Goal: Transaction & Acquisition: Purchase product/service

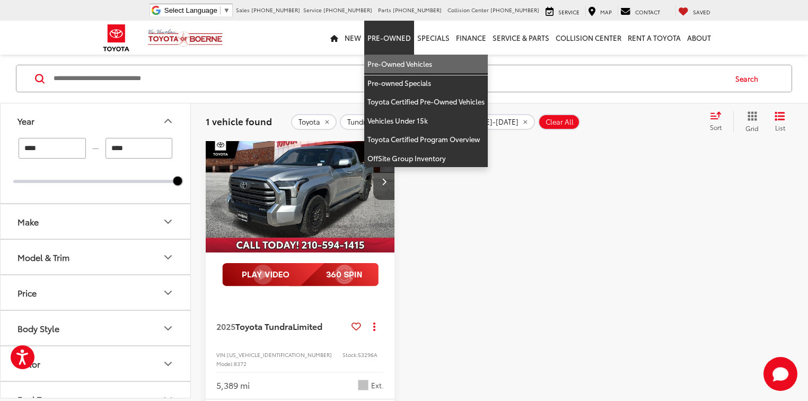
click at [388, 60] on link "Pre-Owned Vehicles" at bounding box center [426, 64] width 124 height 19
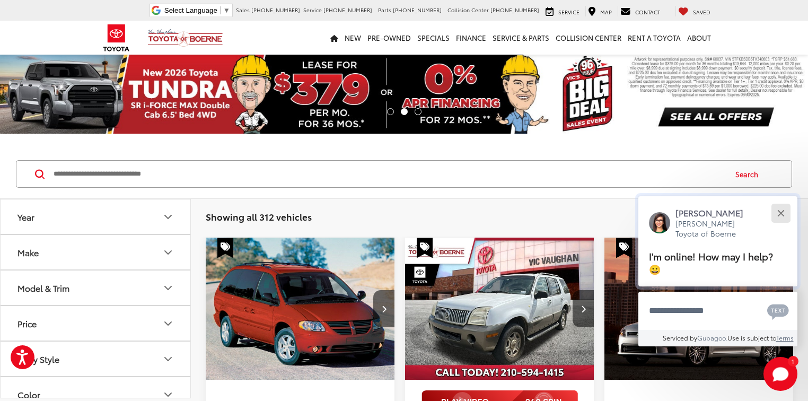
click at [786, 208] on button "Close" at bounding box center [780, 213] width 23 height 23
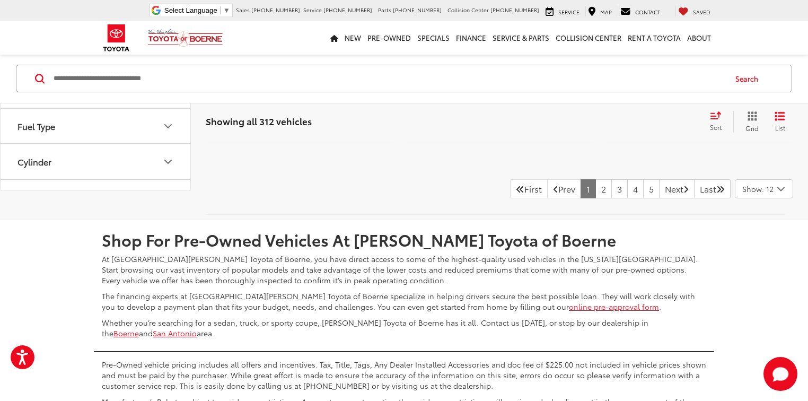
scroll to position [2376, 0]
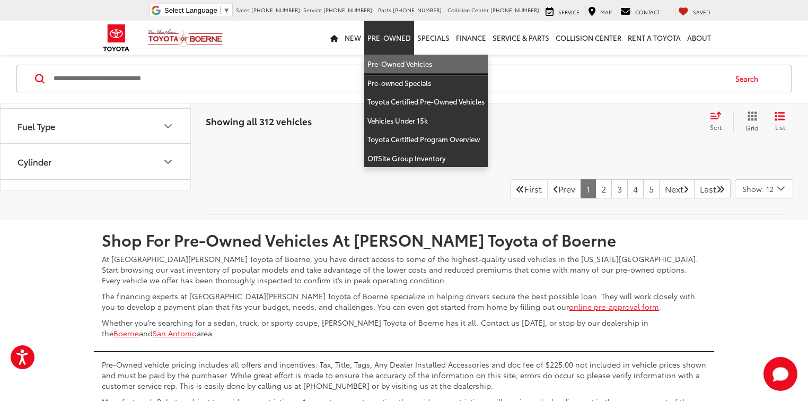
drag, startPoint x: 384, startPoint y: 60, endPoint x: 229, endPoint y: 150, distance: 178.6
click at [384, 60] on link "Pre-Owned Vehicles" at bounding box center [426, 64] width 124 height 19
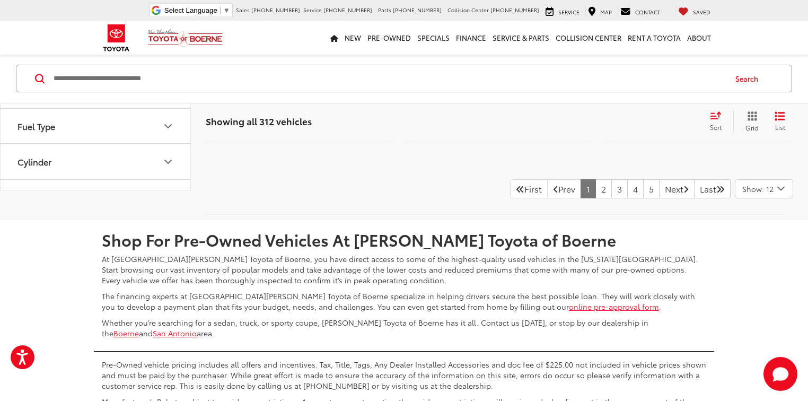
scroll to position [2335, 0]
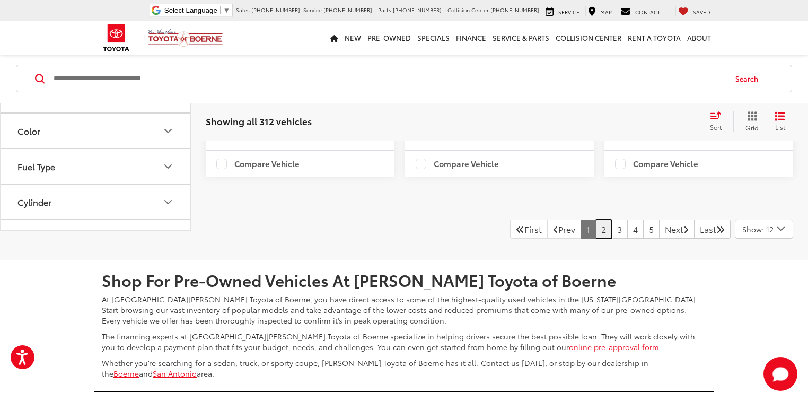
click at [595, 239] on link "2" at bounding box center [603, 229] width 16 height 19
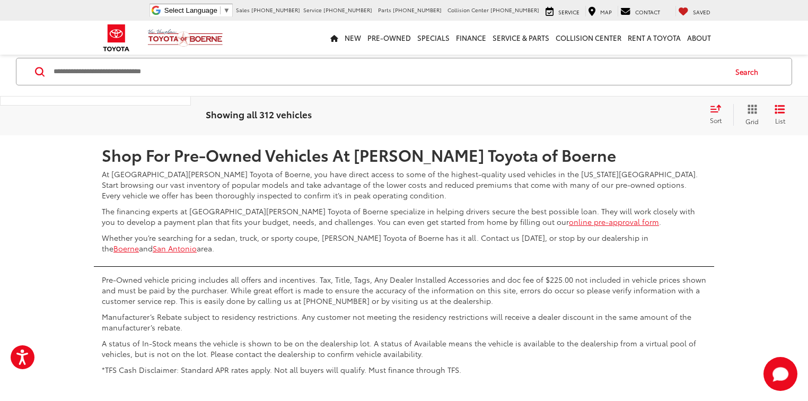
scroll to position [2515, 0]
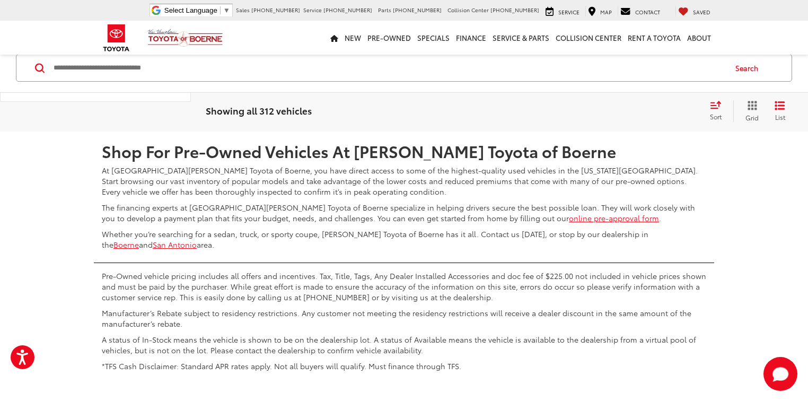
click at [643, 110] on link "5" at bounding box center [651, 100] width 16 height 19
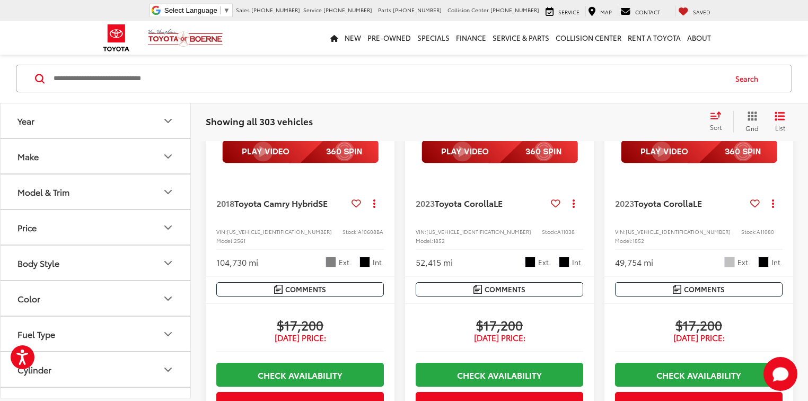
scroll to position [1452, 0]
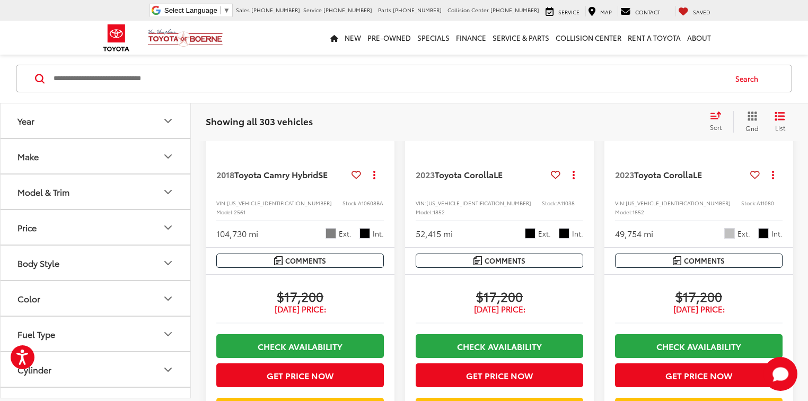
click at [115, 89] on input "Search by Make, Model, or Keyword" at bounding box center [388, 78] width 673 height 25
paste input "******"
type input "******"
click at [754, 82] on button "Search" at bounding box center [749, 79] width 48 height 27
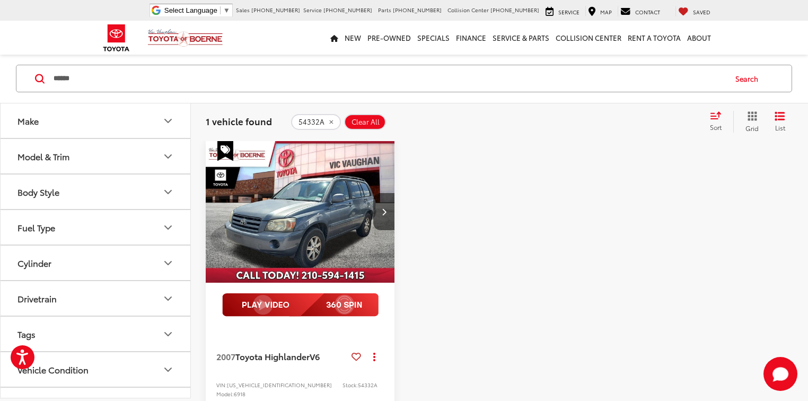
scroll to position [95, 0]
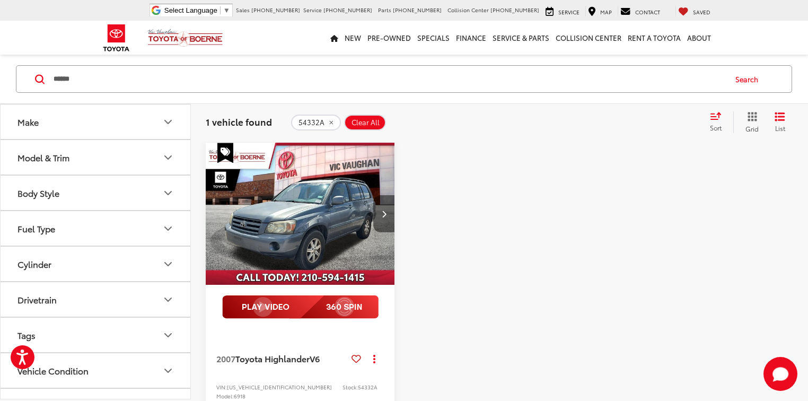
click at [378, 222] on button "Next image" at bounding box center [383, 213] width 21 height 37
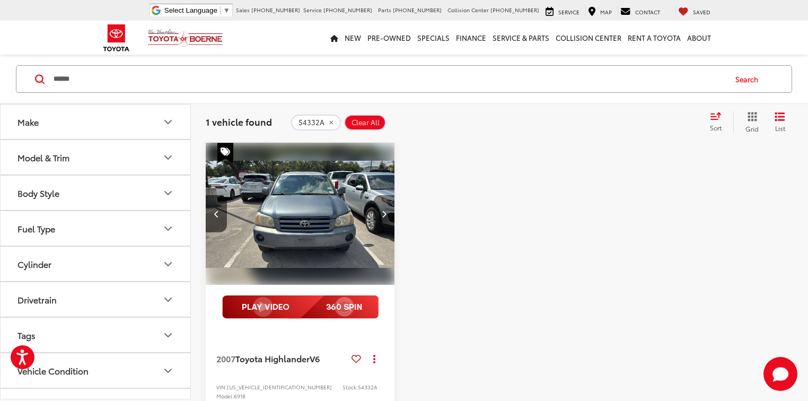
click at [378, 222] on button "Next image" at bounding box center [383, 213] width 21 height 37
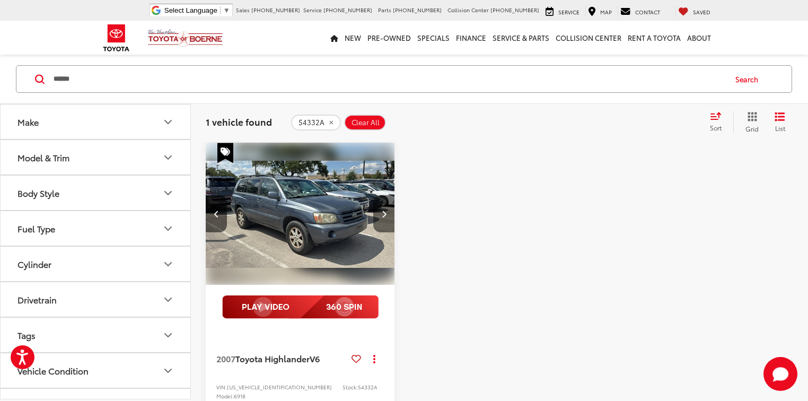
click at [378, 222] on button "Next image" at bounding box center [383, 213] width 21 height 37
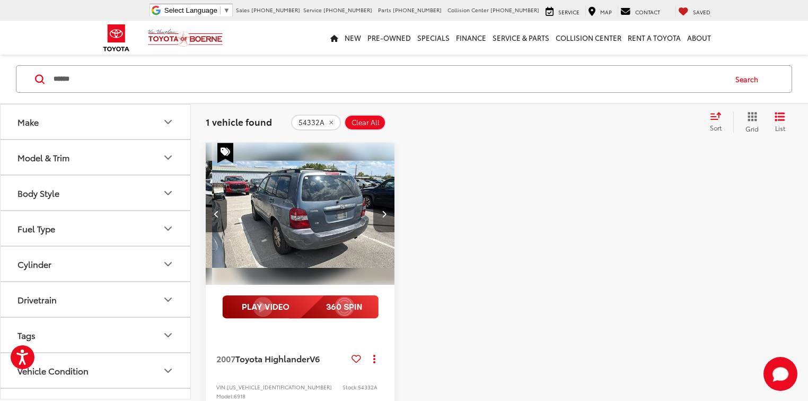
scroll to position [0, 571]
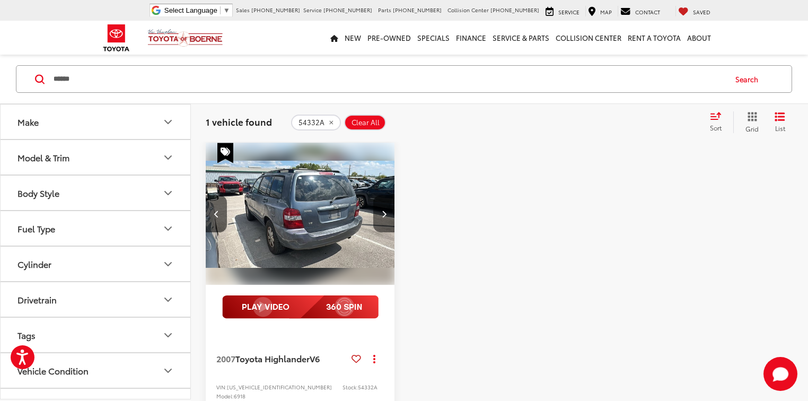
click at [378, 222] on button "Next image" at bounding box center [383, 213] width 21 height 37
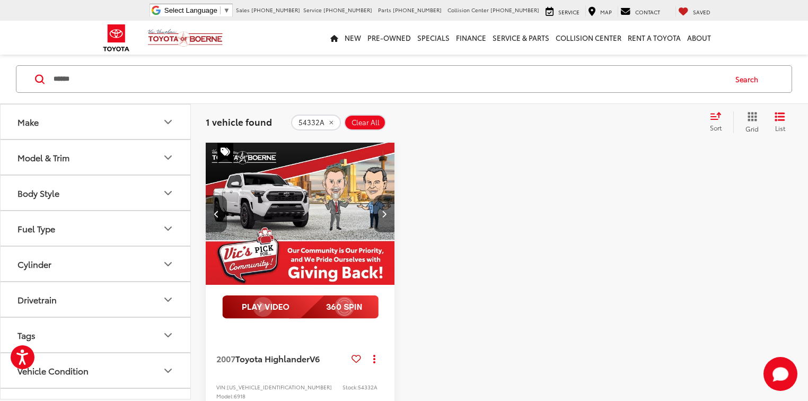
click at [378, 222] on button "Next image" at bounding box center [383, 213] width 21 height 37
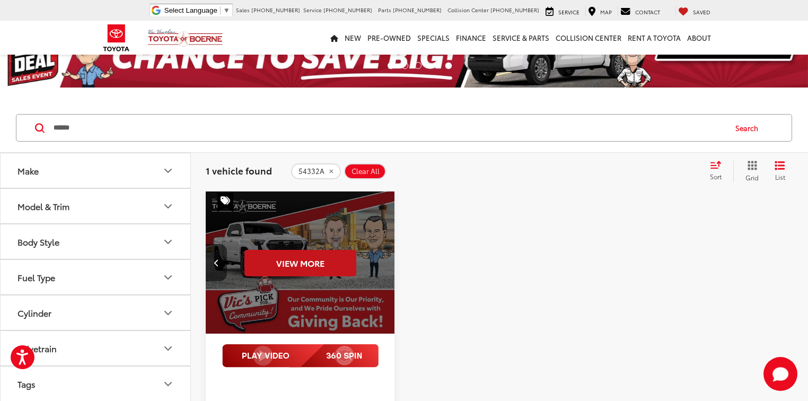
scroll to position [95, 0]
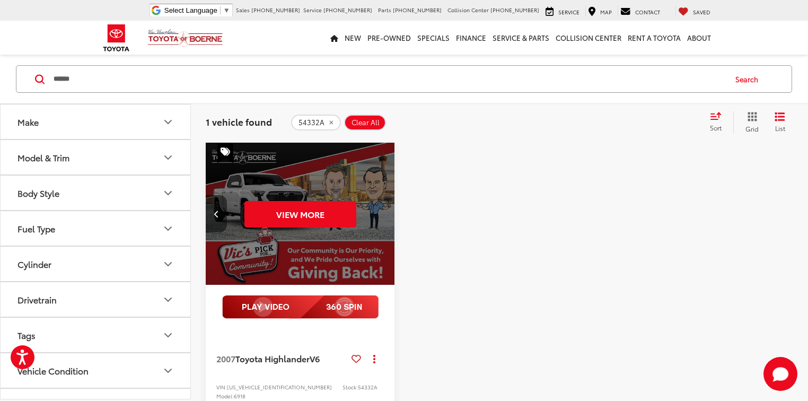
click at [216, 216] on icon "Previous image" at bounding box center [216, 213] width 5 height 7
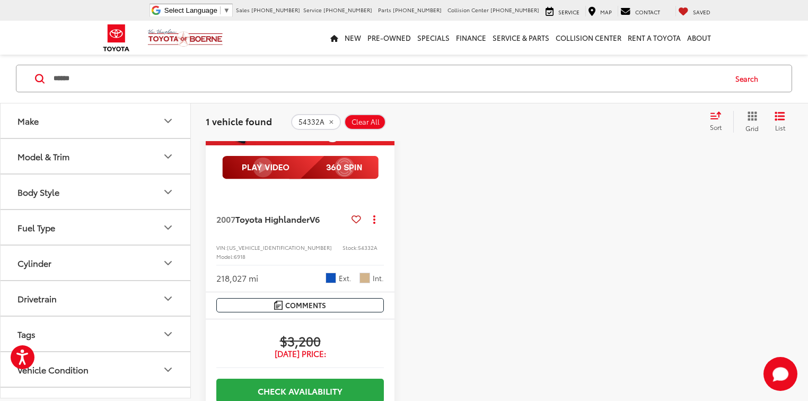
scroll to position [222, 0]
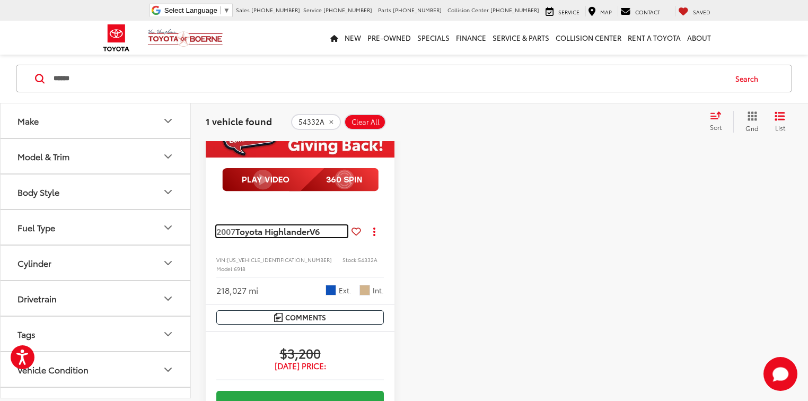
click at [264, 232] on span "Toyota Highlander" at bounding box center [272, 231] width 74 height 12
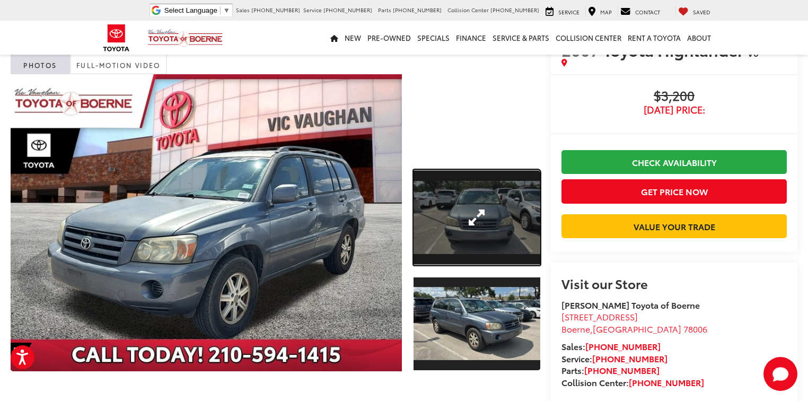
click at [469, 225] on link "Expand Photo 1" at bounding box center [477, 217] width 127 height 95
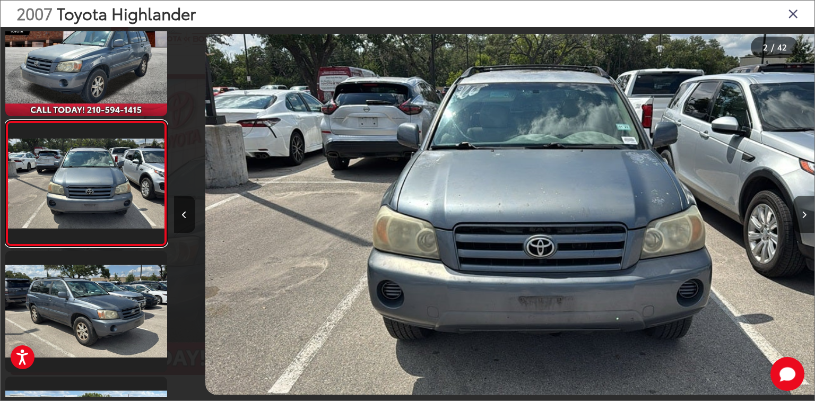
scroll to position [0, 640]
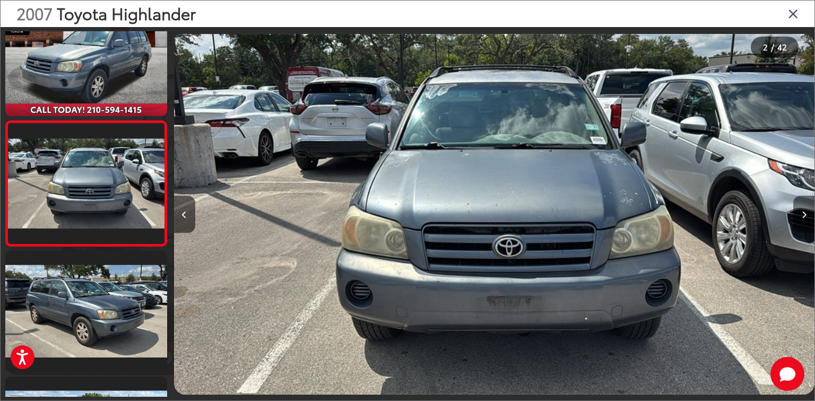
click at [798, 212] on button "Next image" at bounding box center [803, 214] width 21 height 37
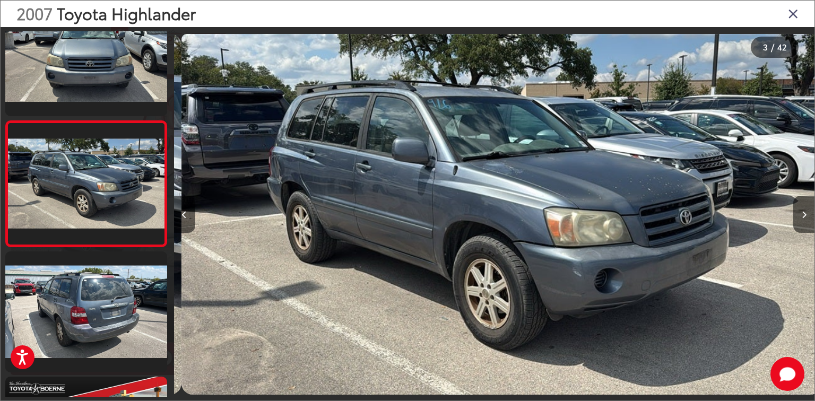
scroll to position [0, 1281]
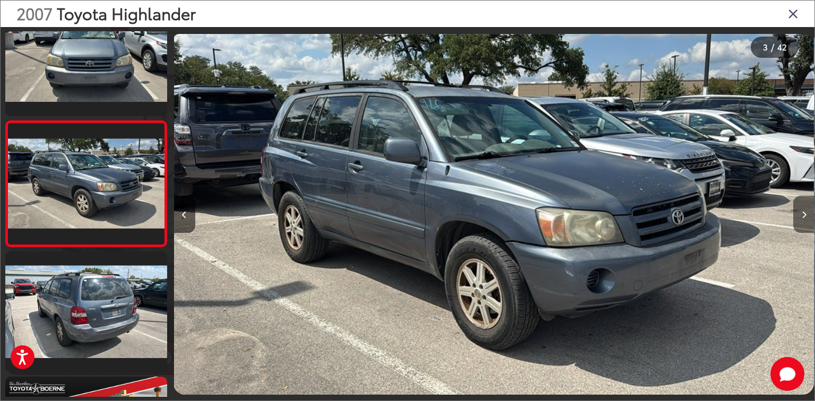
click at [808, 221] on button "Next image" at bounding box center [803, 214] width 21 height 37
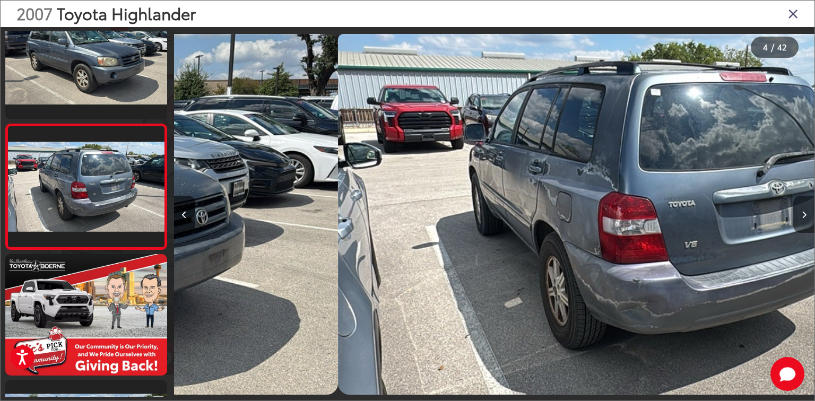
scroll to position [288, 0]
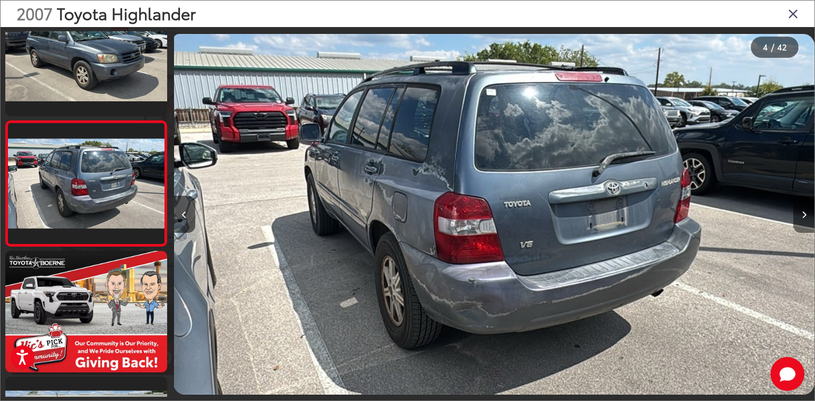
click at [808, 221] on button "Next image" at bounding box center [803, 214] width 21 height 37
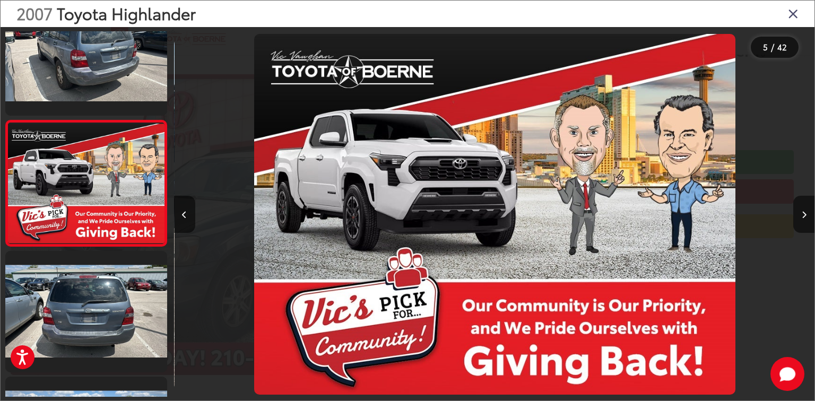
scroll to position [0, 2561]
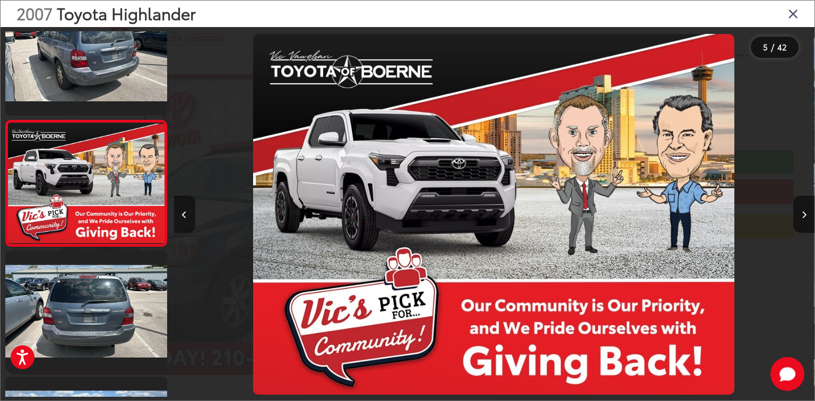
click at [187, 218] on button "Previous image" at bounding box center [184, 214] width 21 height 37
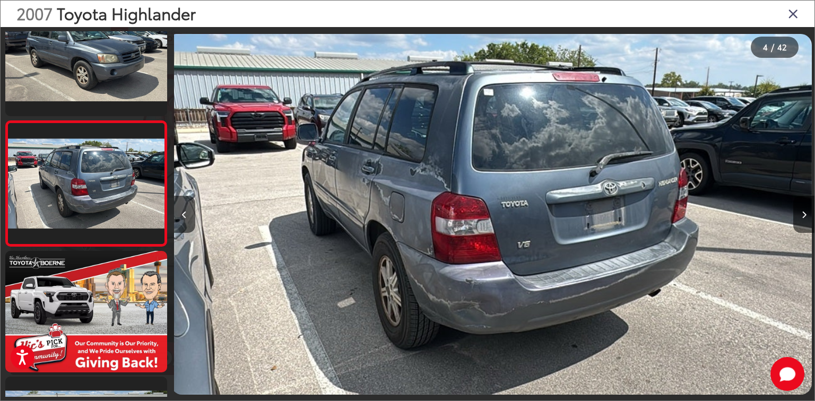
scroll to position [0, 1921]
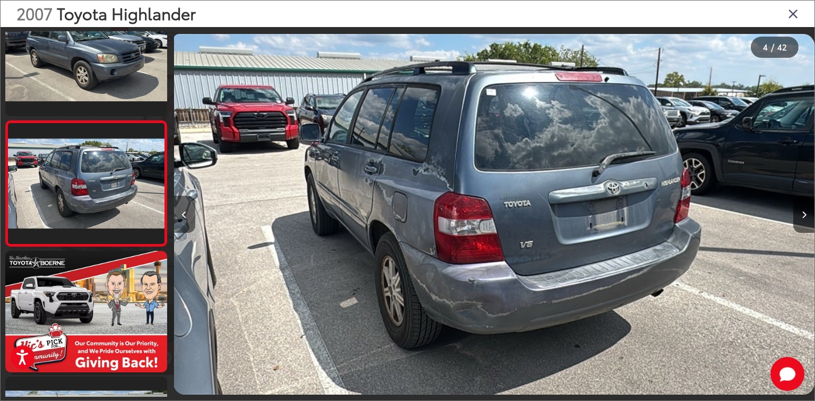
click at [189, 221] on button "Previous image" at bounding box center [184, 214] width 21 height 37
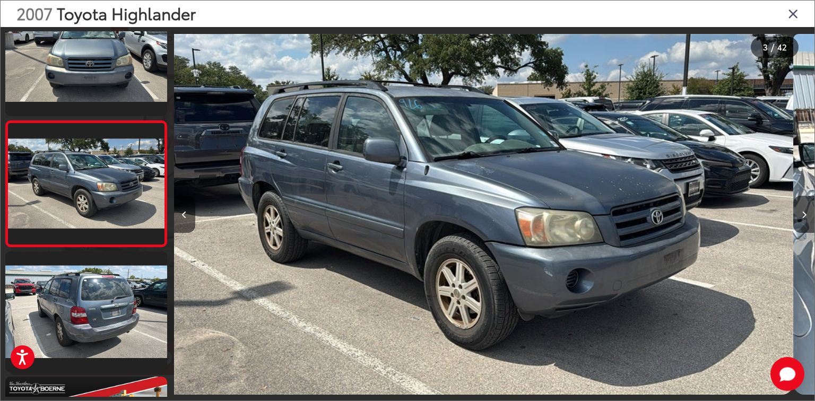
scroll to position [0, 0]
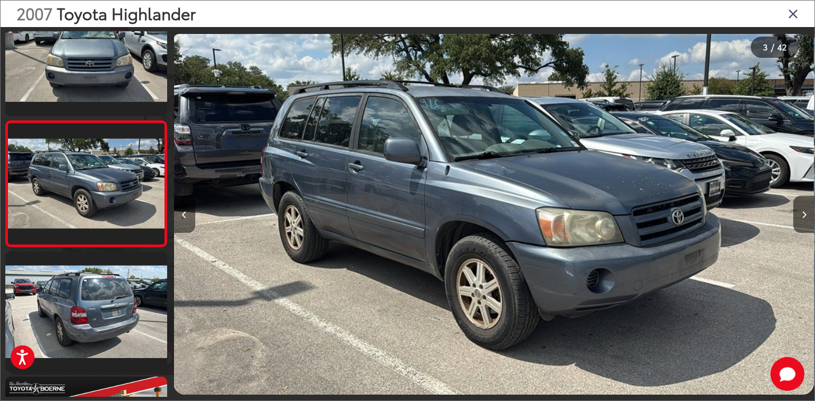
click at [189, 222] on button "Previous image" at bounding box center [184, 214] width 21 height 37
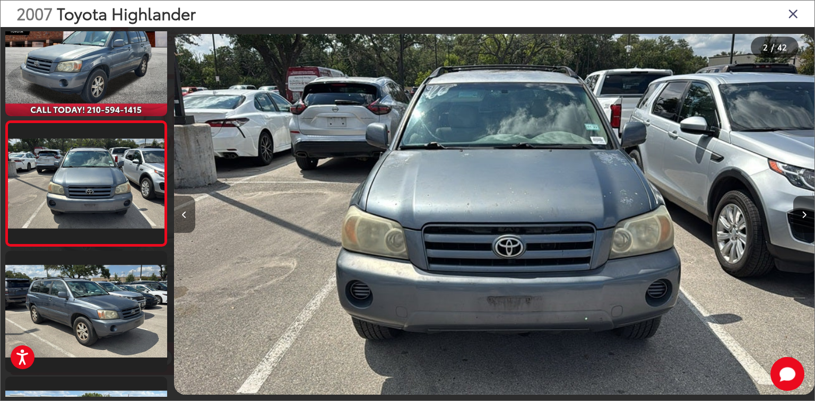
click at [190, 221] on button "Previous image" at bounding box center [184, 214] width 21 height 37
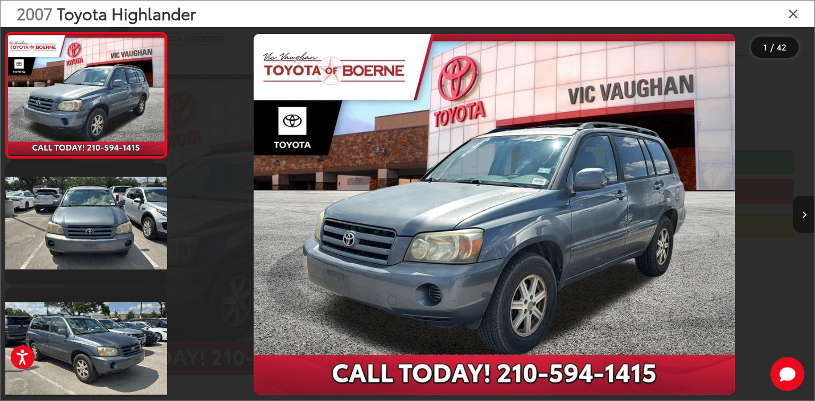
click at [800, 221] on button "Next image" at bounding box center [803, 214] width 21 height 37
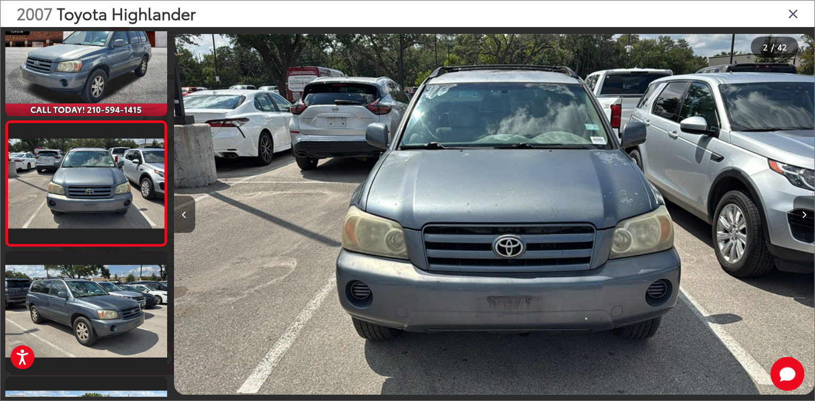
click at [799, 220] on button "Next image" at bounding box center [803, 214] width 21 height 37
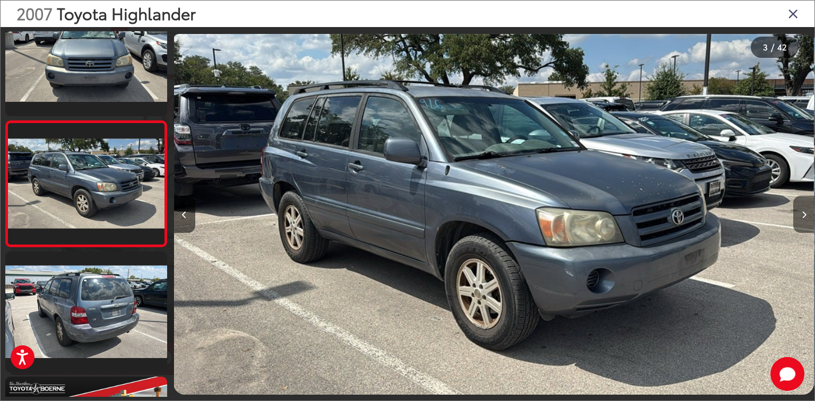
click at [799, 220] on button "Next image" at bounding box center [803, 214] width 21 height 37
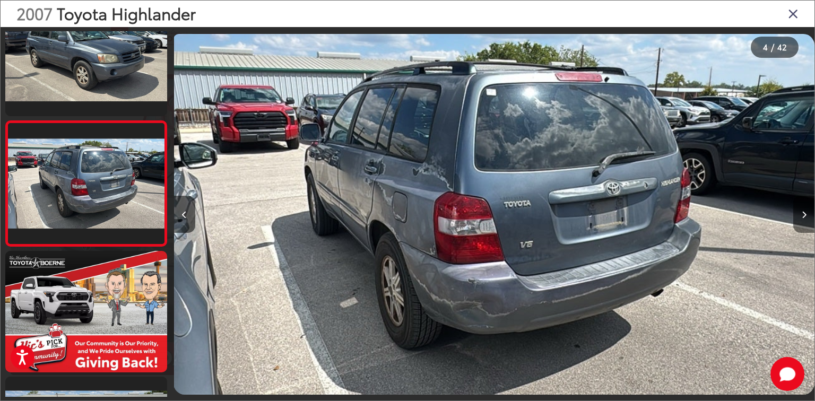
click at [799, 220] on button "Next image" at bounding box center [803, 214] width 21 height 37
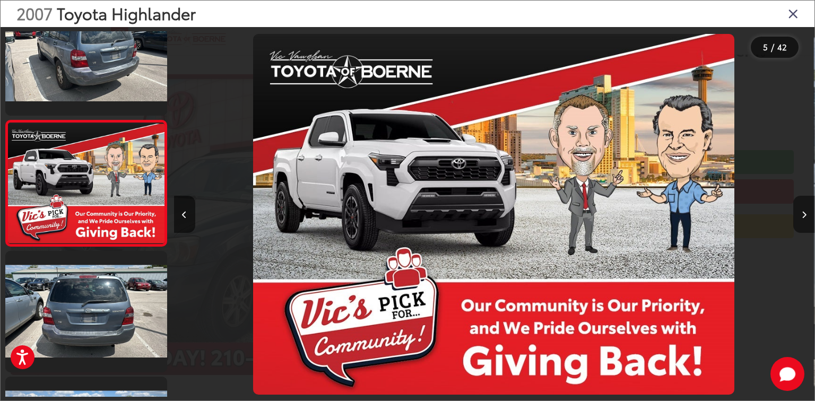
click at [799, 220] on button "Next image" at bounding box center [803, 214] width 21 height 37
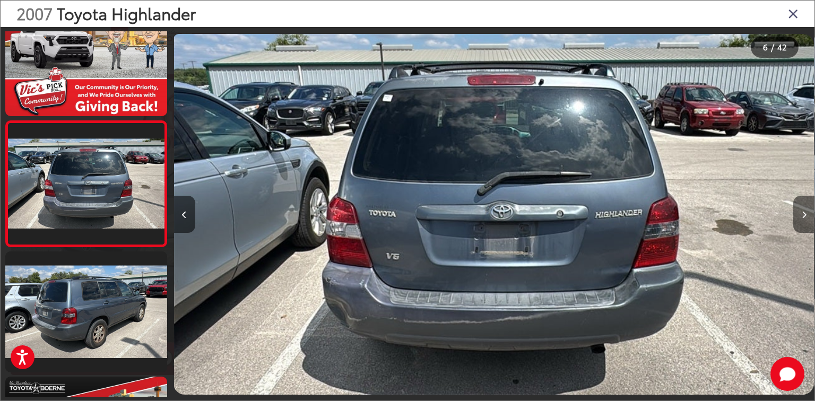
click at [799, 220] on button "Next image" at bounding box center [803, 214] width 21 height 37
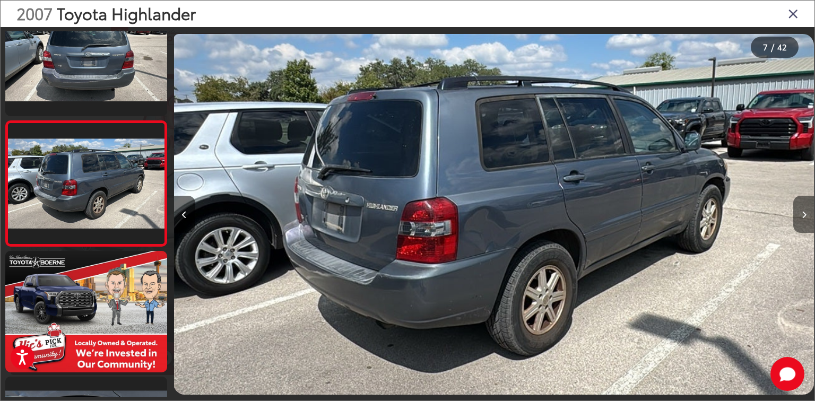
click at [799, 220] on button "Next image" at bounding box center [803, 214] width 21 height 37
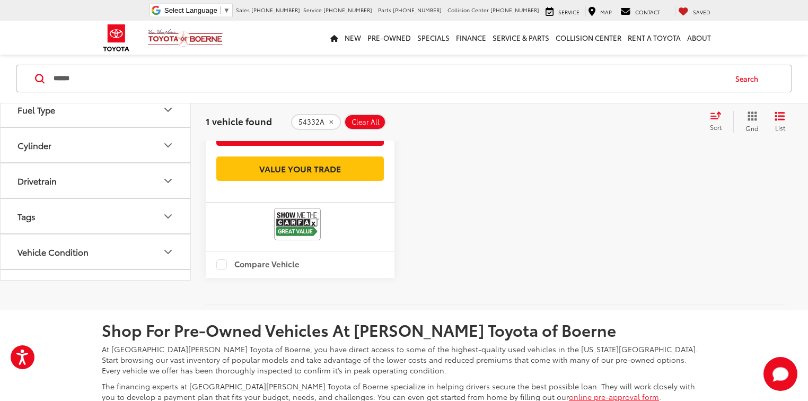
scroll to position [520, 0]
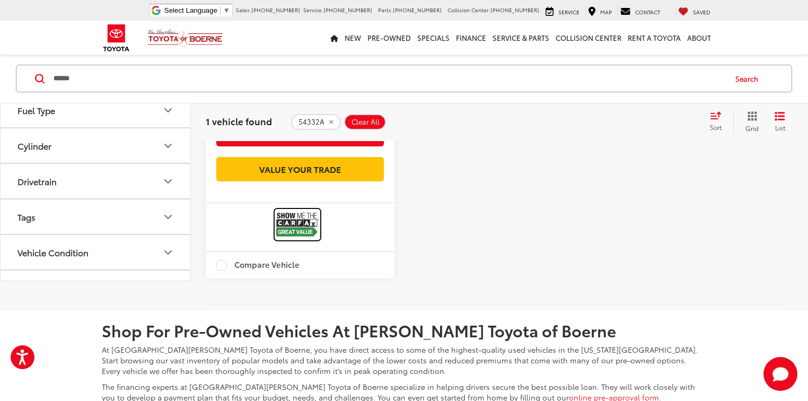
click at [301, 224] on img at bounding box center [297, 225] width 42 height 28
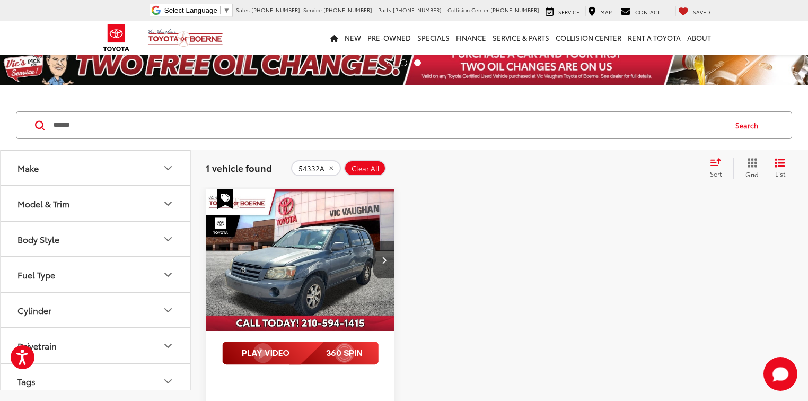
scroll to position [0, 0]
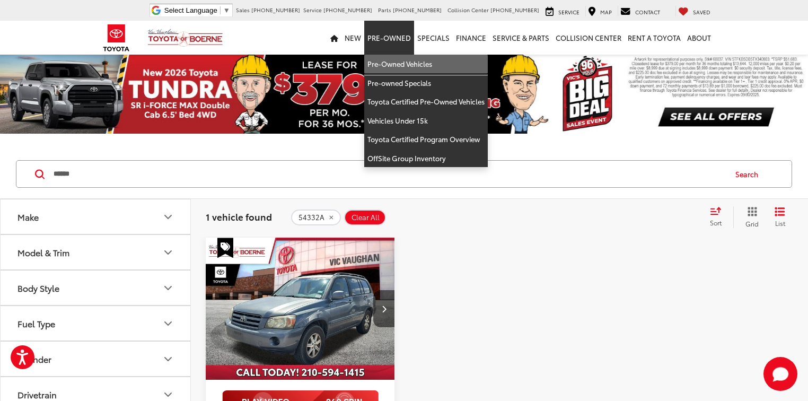
drag, startPoint x: 399, startPoint y: 63, endPoint x: 158, endPoint y: 190, distance: 272.1
click at [399, 63] on link "Pre-Owned Vehicles" at bounding box center [426, 64] width 124 height 19
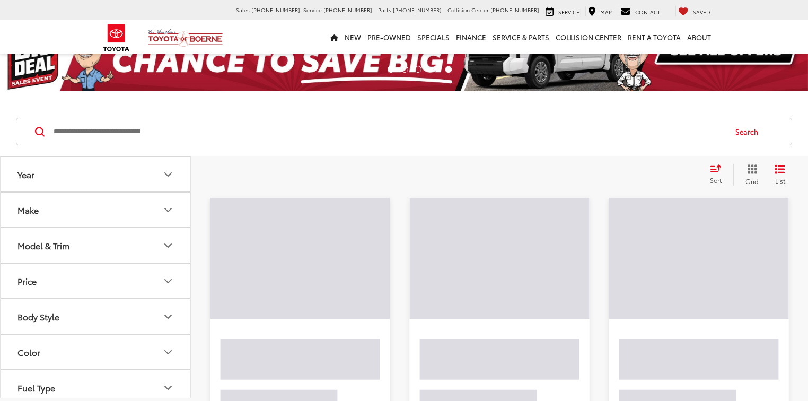
click at [125, 216] on button "Make" at bounding box center [96, 209] width 191 height 34
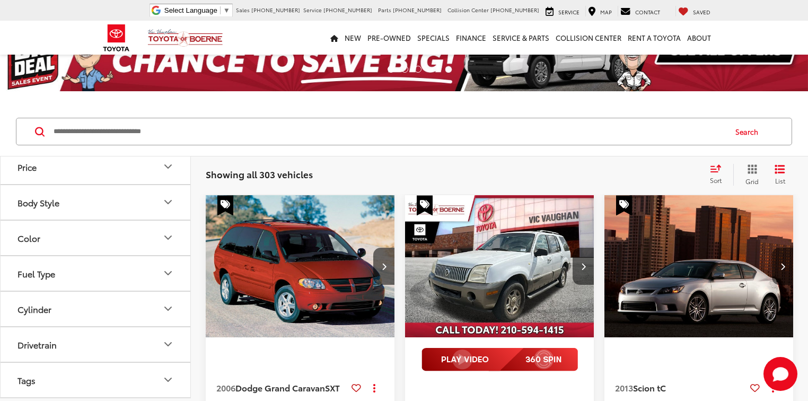
click at [95, 78] on img at bounding box center [95, 78] width 0 height 0
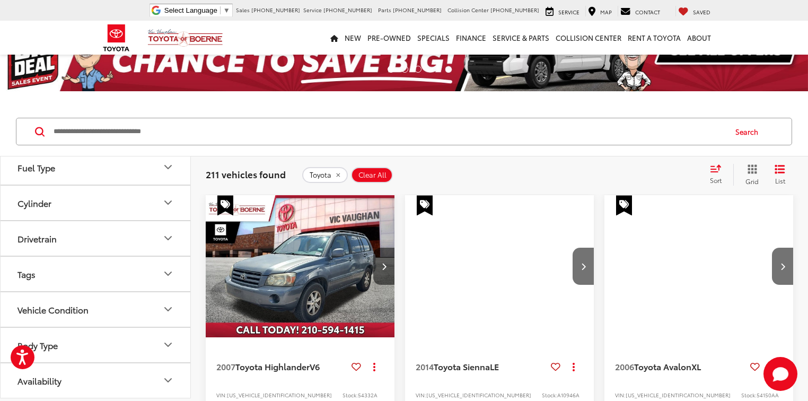
click at [125, 42] on button "Model & Trim" at bounding box center [96, 25] width 191 height 34
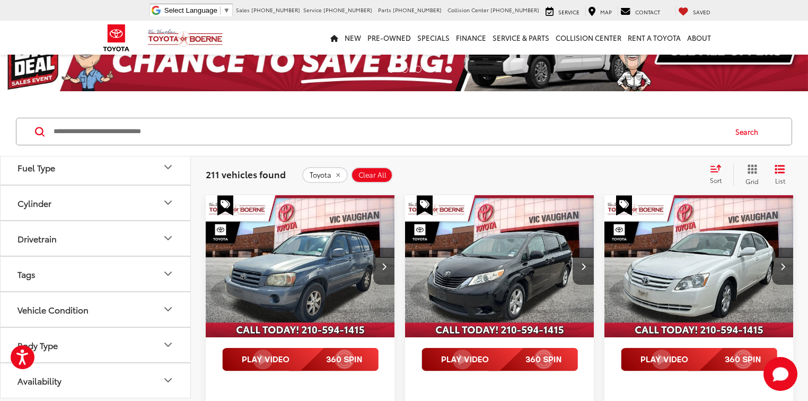
scroll to position [1061, 0]
click at [32, 10] on label "Tundra (7)" at bounding box center [95, 1] width 143 height 19
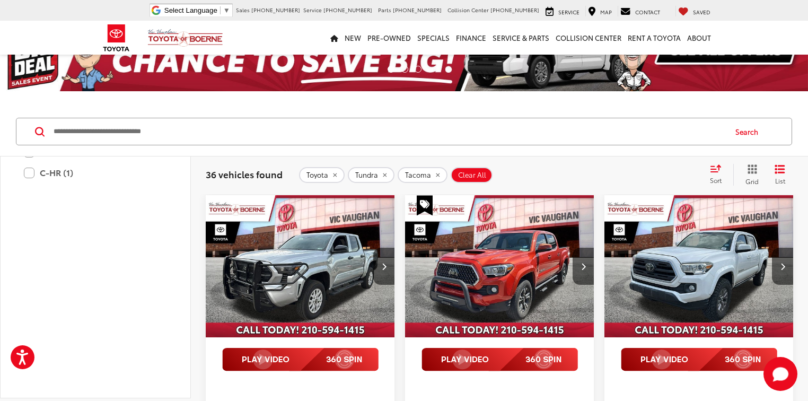
scroll to position [551, 0]
click at [168, 78] on icon "Model & Trim" at bounding box center [168, 71] width 13 height 13
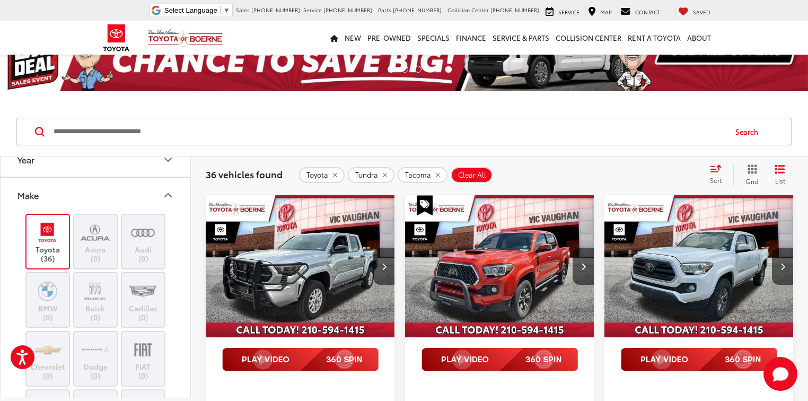
scroll to position [0, 0]
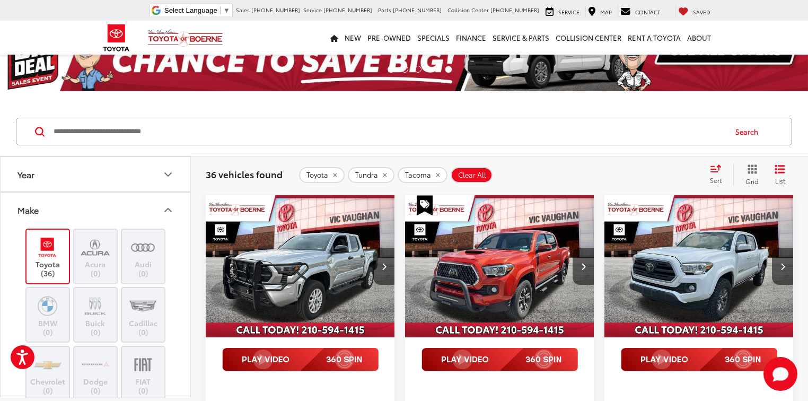
click at [165, 212] on icon "Make" at bounding box center [168, 210] width 13 height 13
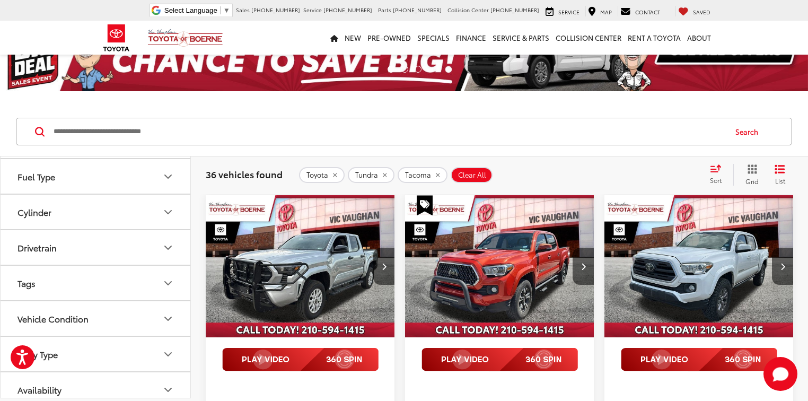
scroll to position [212, 0]
click at [108, 208] on button "Cylinder" at bounding box center [96, 211] width 191 height 34
click at [21, 252] on label "6 (18)" at bounding box center [30, 254] width 34 height 17
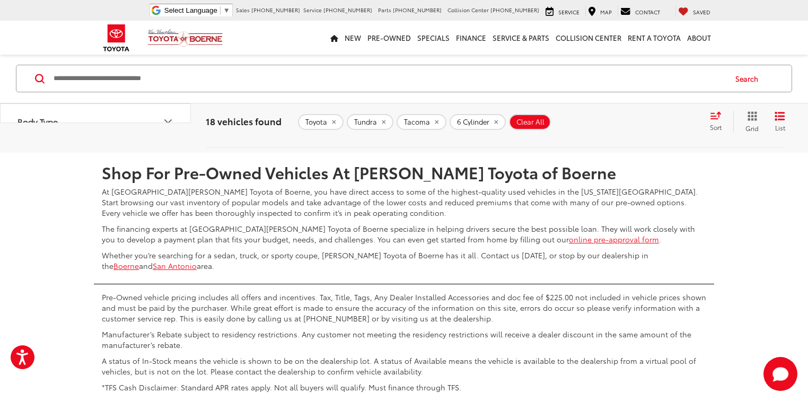
scroll to position [2503, 0]
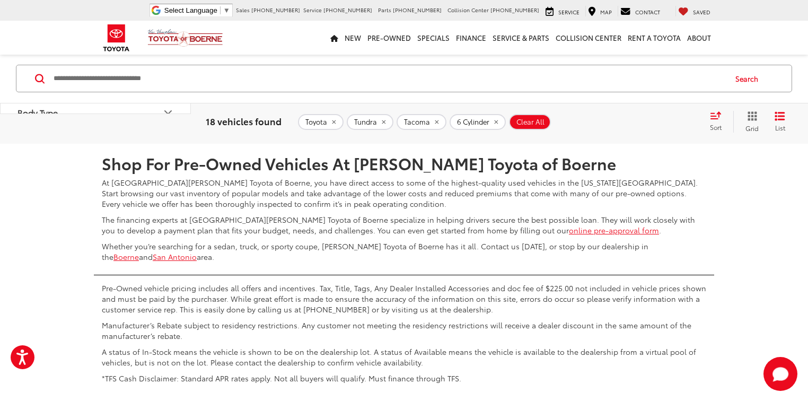
click at [643, 122] on link "2" at bounding box center [651, 112] width 16 height 19
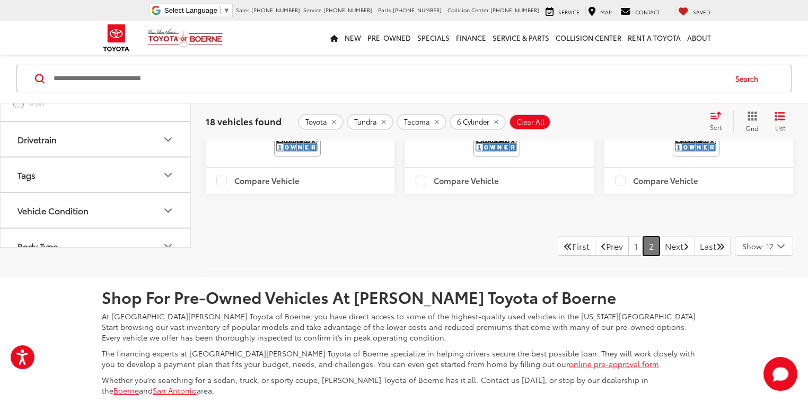
scroll to position [1198, 0]
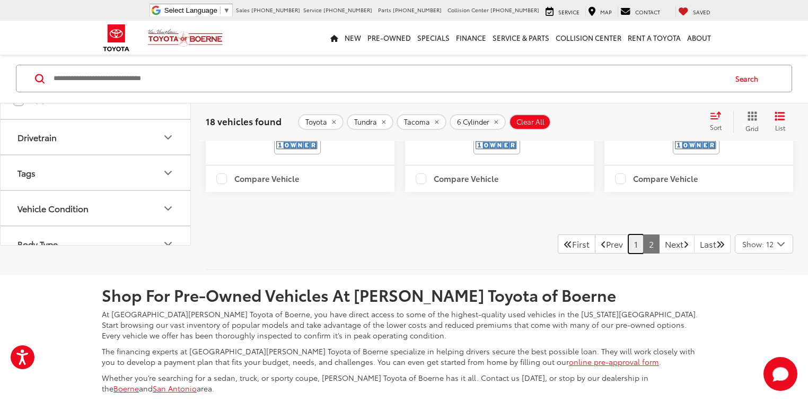
click at [628, 253] on link "1" at bounding box center [635, 243] width 15 height 19
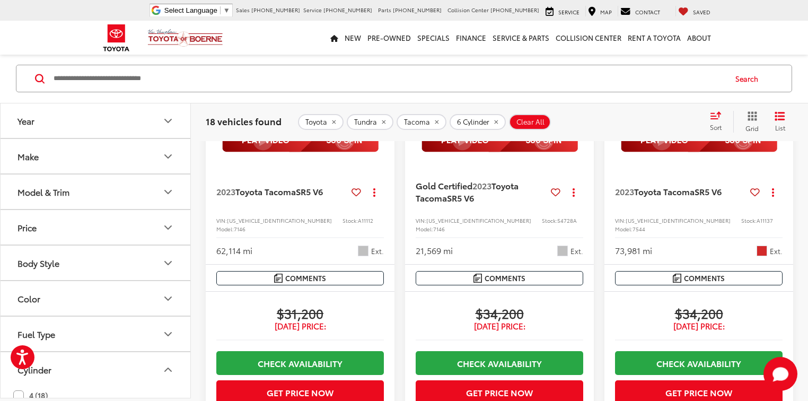
click at [129, 161] on button "Make" at bounding box center [96, 156] width 191 height 34
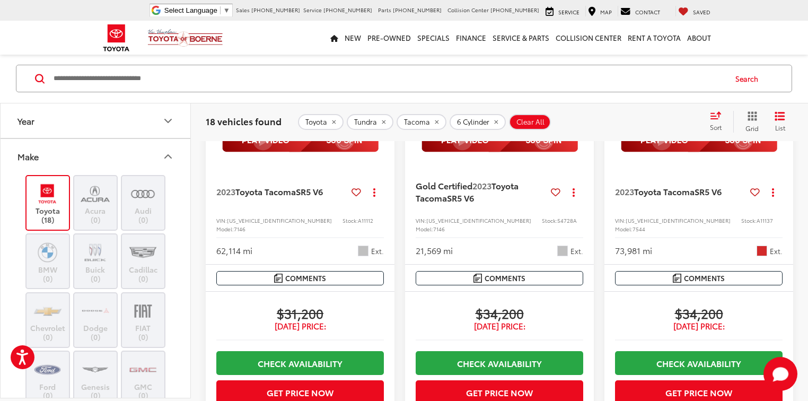
click at [132, 159] on button "Make" at bounding box center [96, 156] width 191 height 34
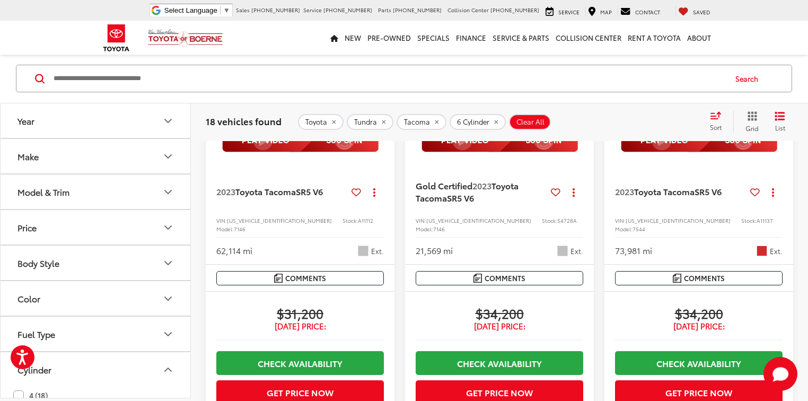
click at [132, 182] on button "Model & Trim" at bounding box center [96, 192] width 191 height 34
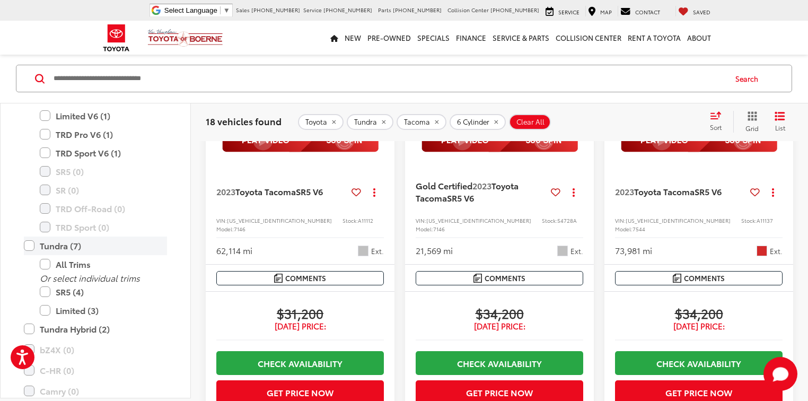
scroll to position [297, 0]
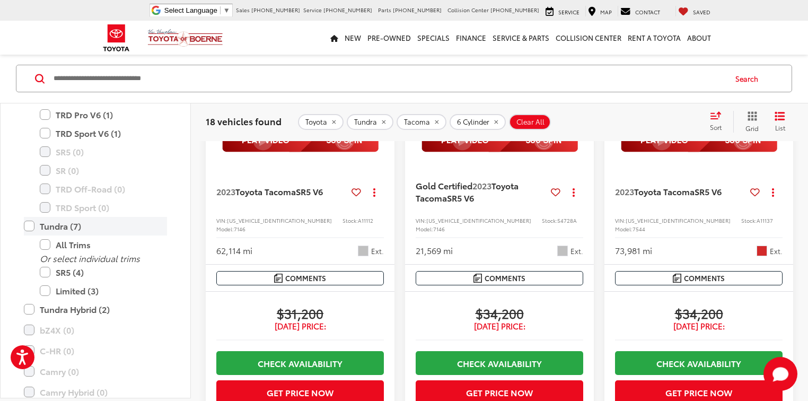
click at [30, 227] on label "Tundra (7)" at bounding box center [95, 226] width 143 height 19
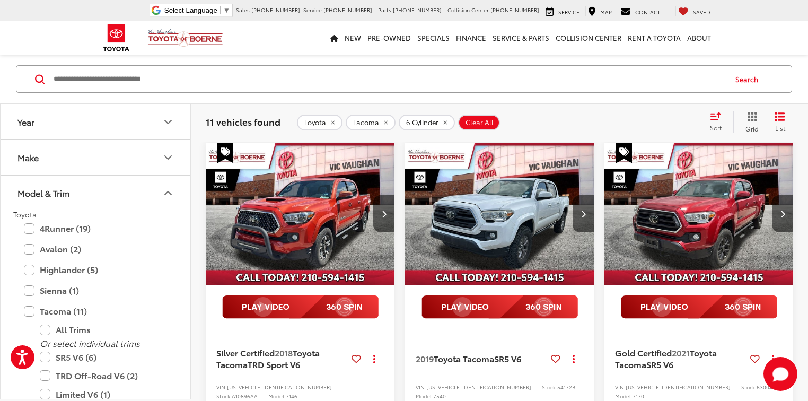
click at [168, 198] on button "Model & Trim" at bounding box center [96, 193] width 191 height 34
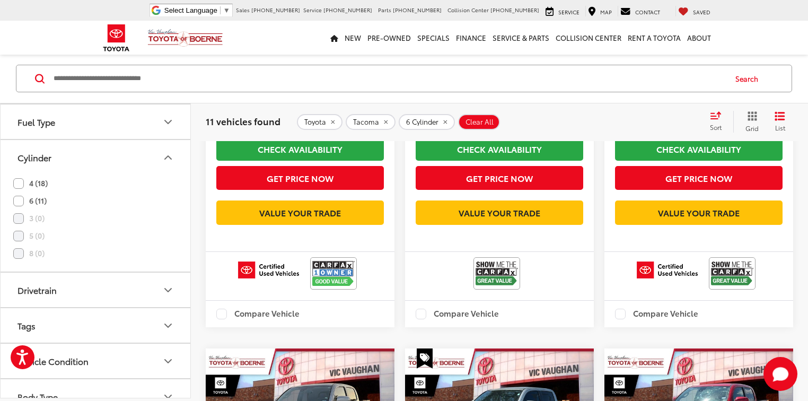
scroll to position [477, 0]
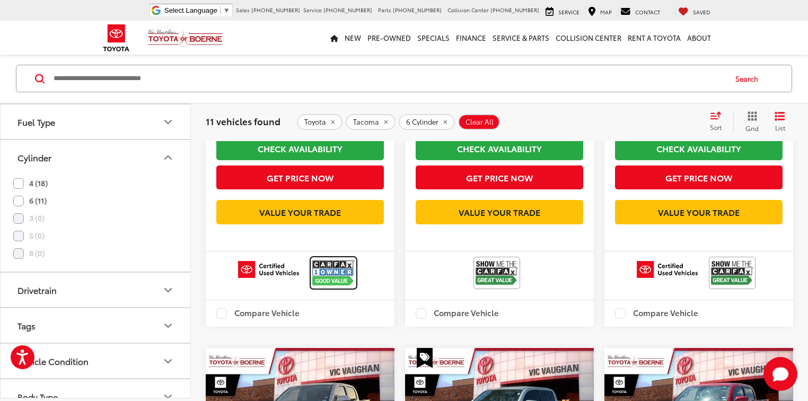
click at [335, 287] on img at bounding box center [333, 273] width 42 height 28
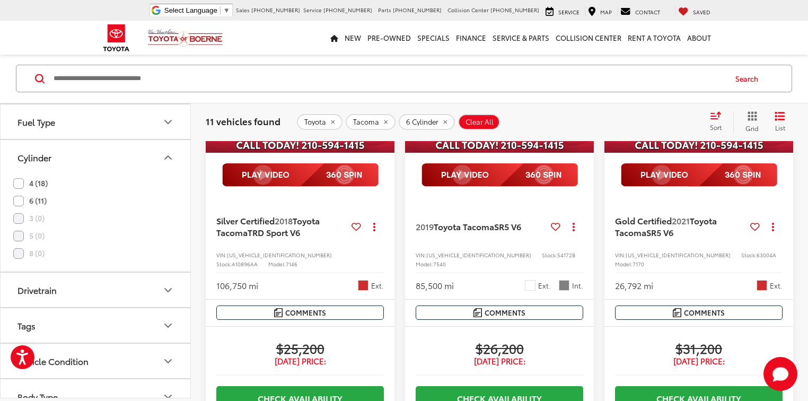
scroll to position [222, 0]
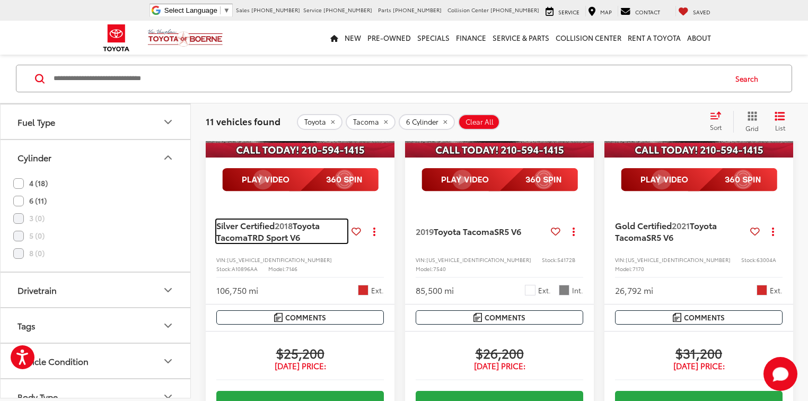
click at [296, 226] on span "Toyota Tacoma" at bounding box center [267, 231] width 103 height 24
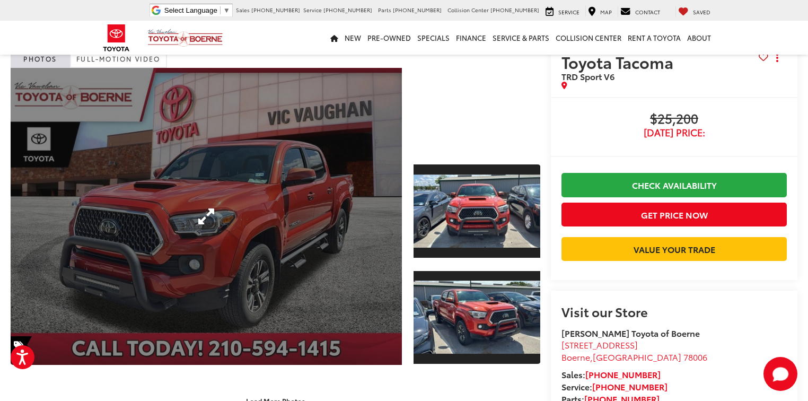
scroll to position [64, 0]
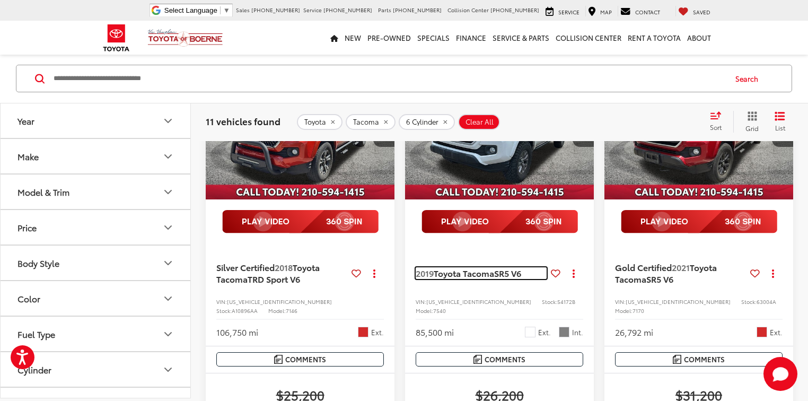
click at [471, 274] on span "Toyota Tacoma" at bounding box center [464, 273] width 60 height 12
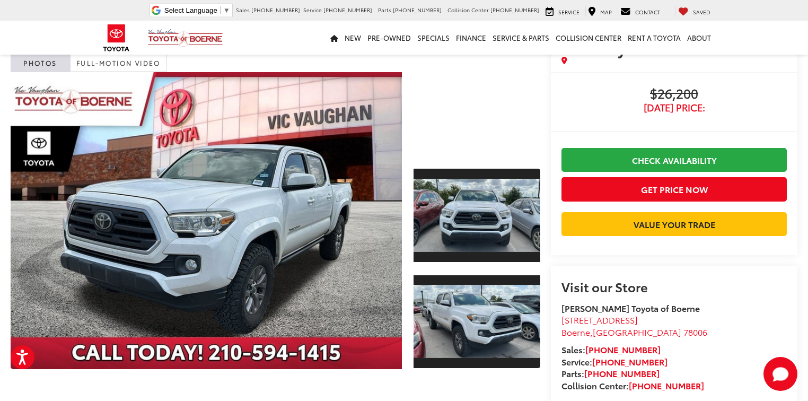
scroll to position [42, 0]
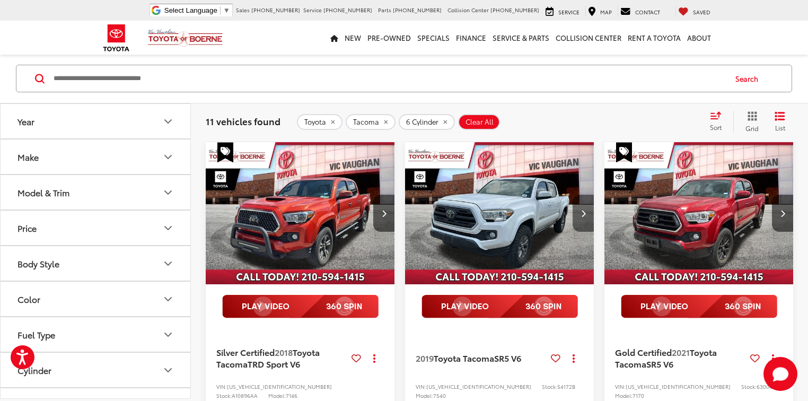
scroll to position [55, 0]
click at [587, 218] on button "Next image" at bounding box center [583, 213] width 21 height 37
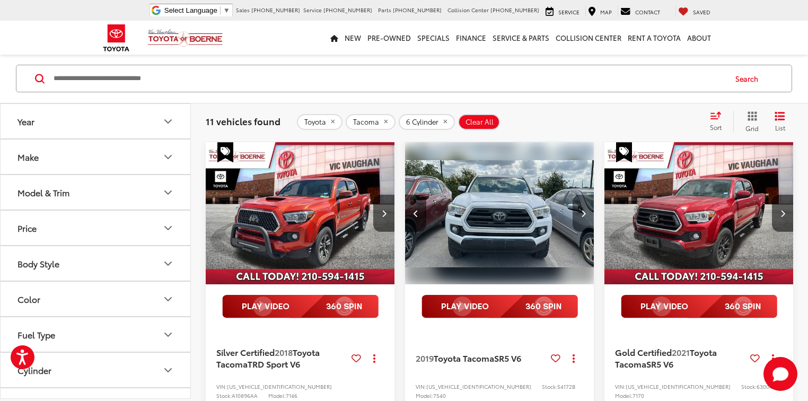
click at [587, 218] on button "Next image" at bounding box center [583, 213] width 21 height 37
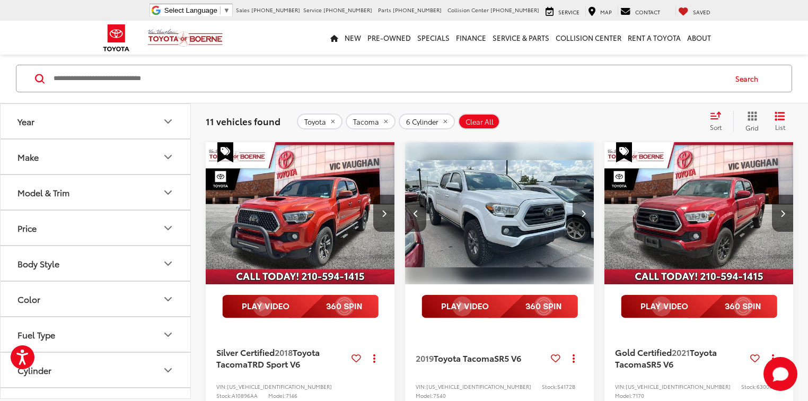
click at [587, 218] on button "Next image" at bounding box center [583, 213] width 21 height 37
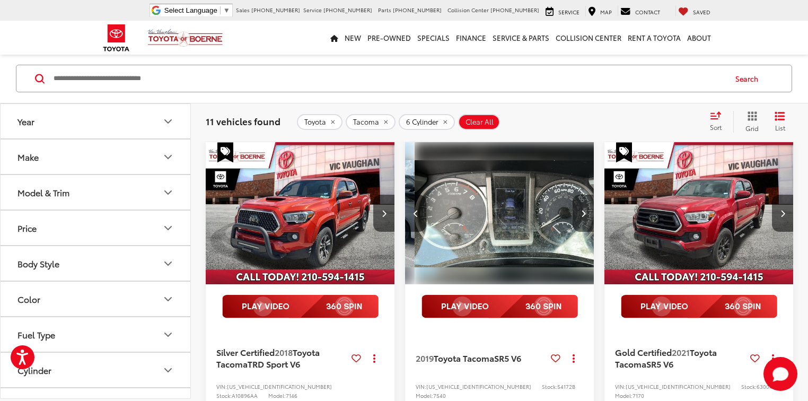
scroll to position [0, 571]
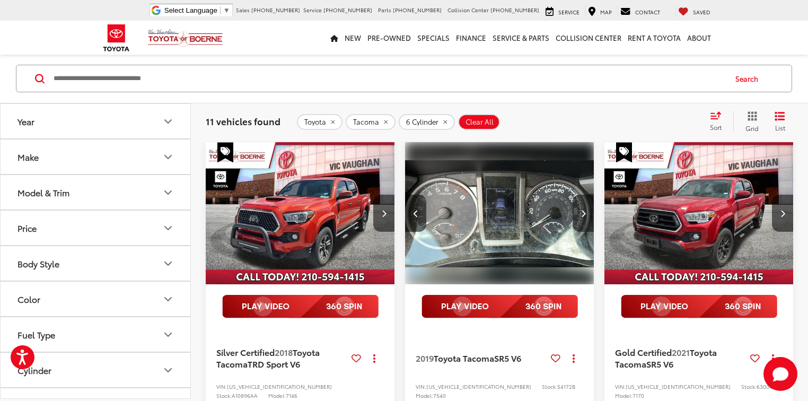
click at [587, 218] on button "Next image" at bounding box center [583, 213] width 21 height 37
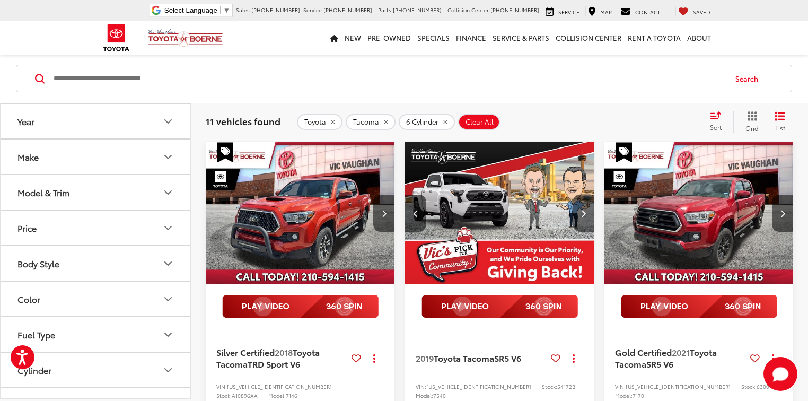
click at [587, 218] on button "Next image" at bounding box center [583, 213] width 21 height 37
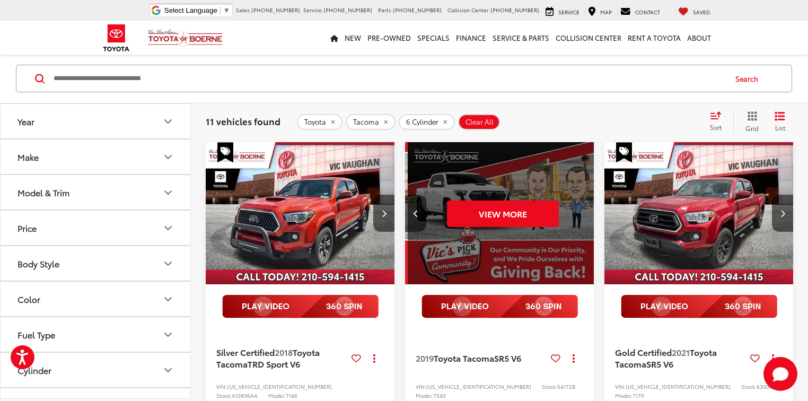
scroll to position [0, 952]
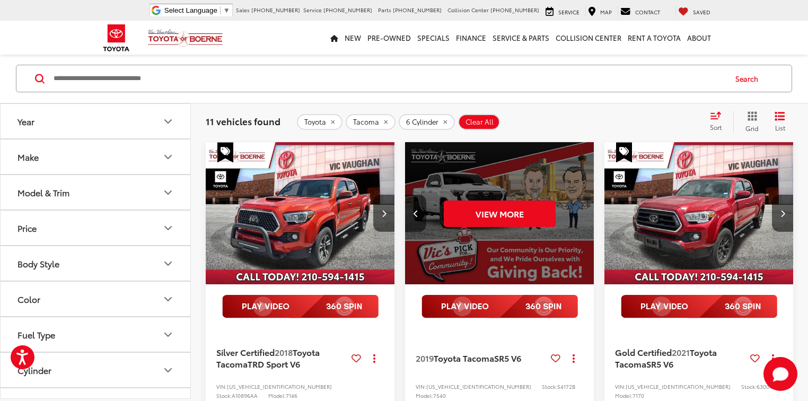
click at [587, 218] on div "View More" at bounding box center [500, 213] width 190 height 143
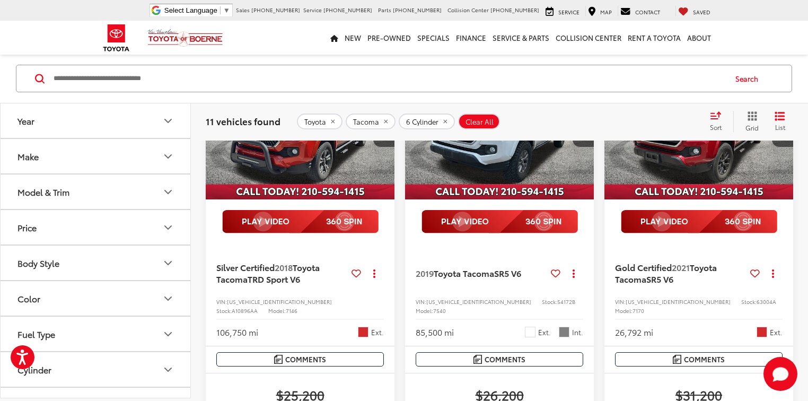
scroll to position [180, 0]
click at [247, 78] on input "Search by Make, Model, or Keyword" at bounding box center [388, 78] width 673 height 25
paste input "********"
type input "********"
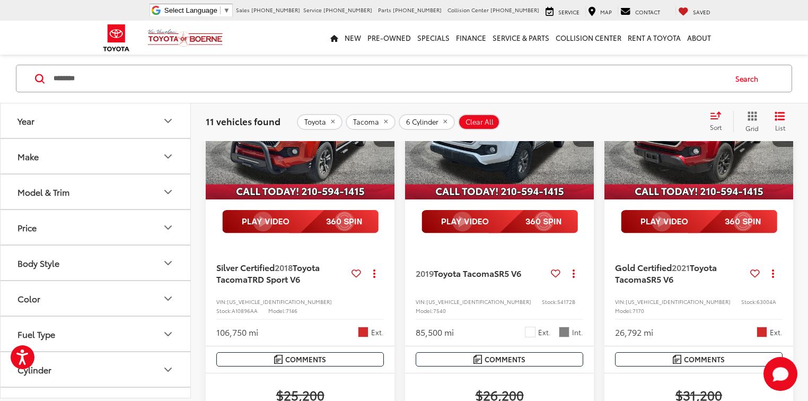
click at [742, 82] on button "Search" at bounding box center [749, 79] width 48 height 27
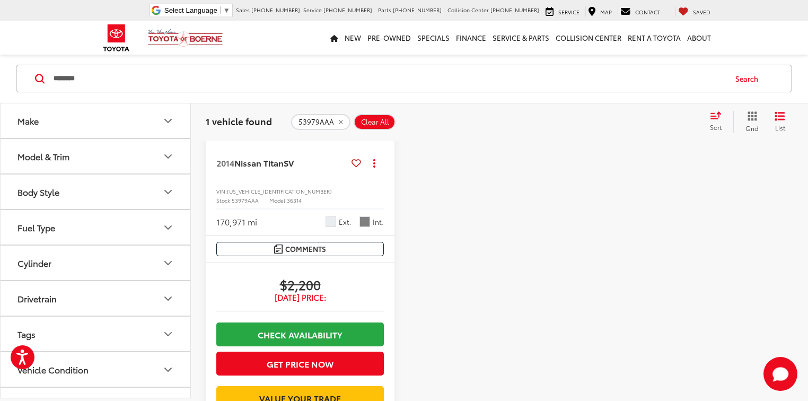
scroll to position [265, 0]
